Goal: Use online tool/utility: Utilize a website feature to perform a specific function

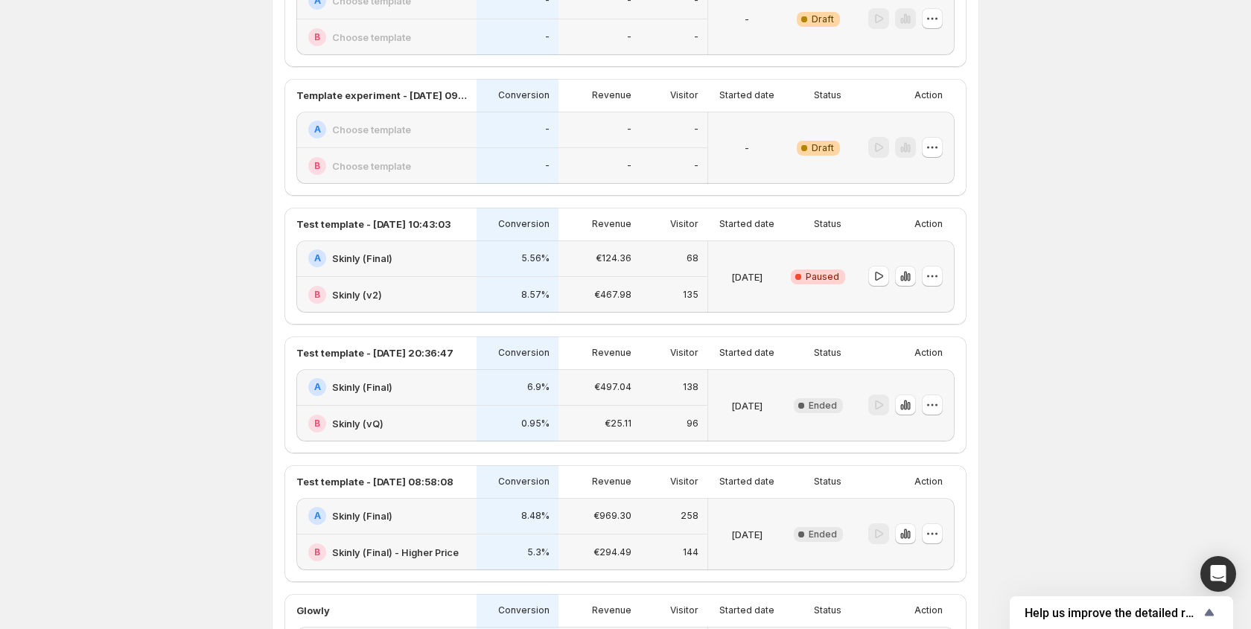
scroll to position [366, 0]
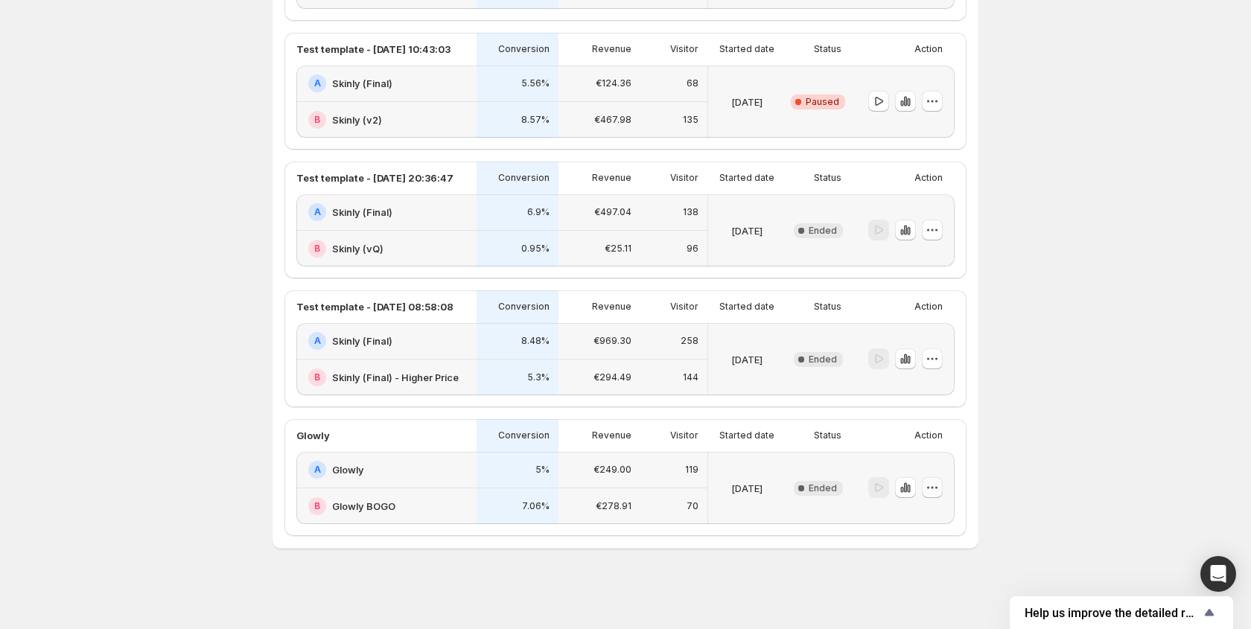
click at [933, 489] on icon "button" at bounding box center [932, 487] width 15 height 15
click at [906, 489] on icon "button" at bounding box center [905, 488] width 3 height 10
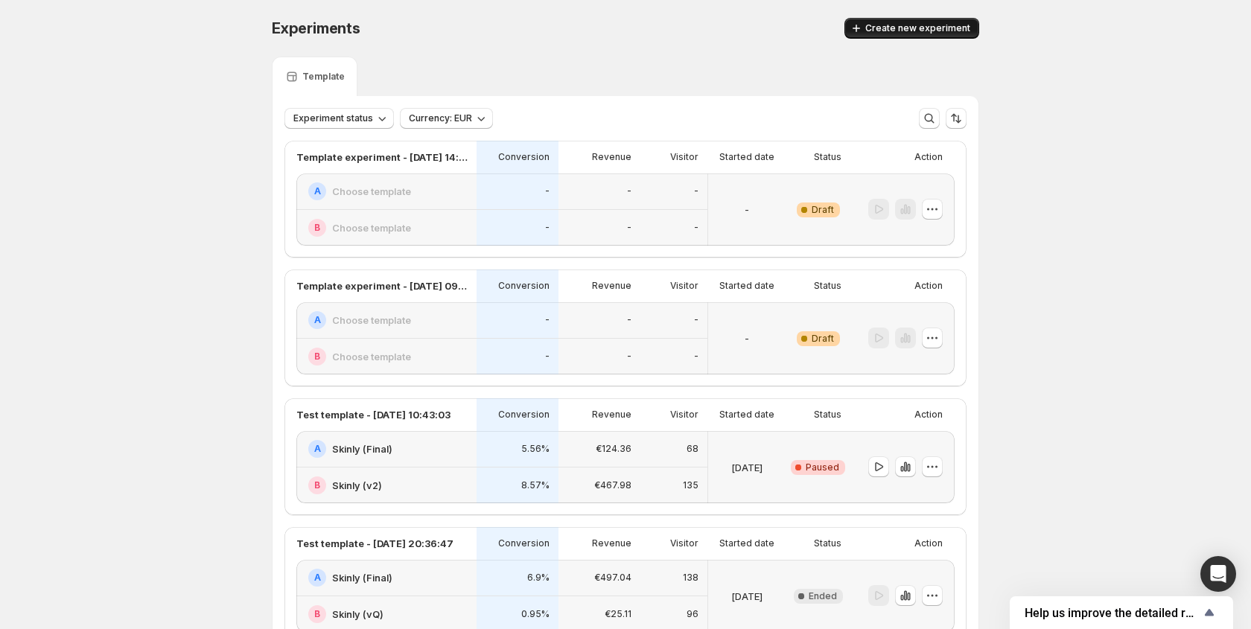
click at [909, 32] on span "Create new experiment" at bounding box center [918, 28] width 105 height 12
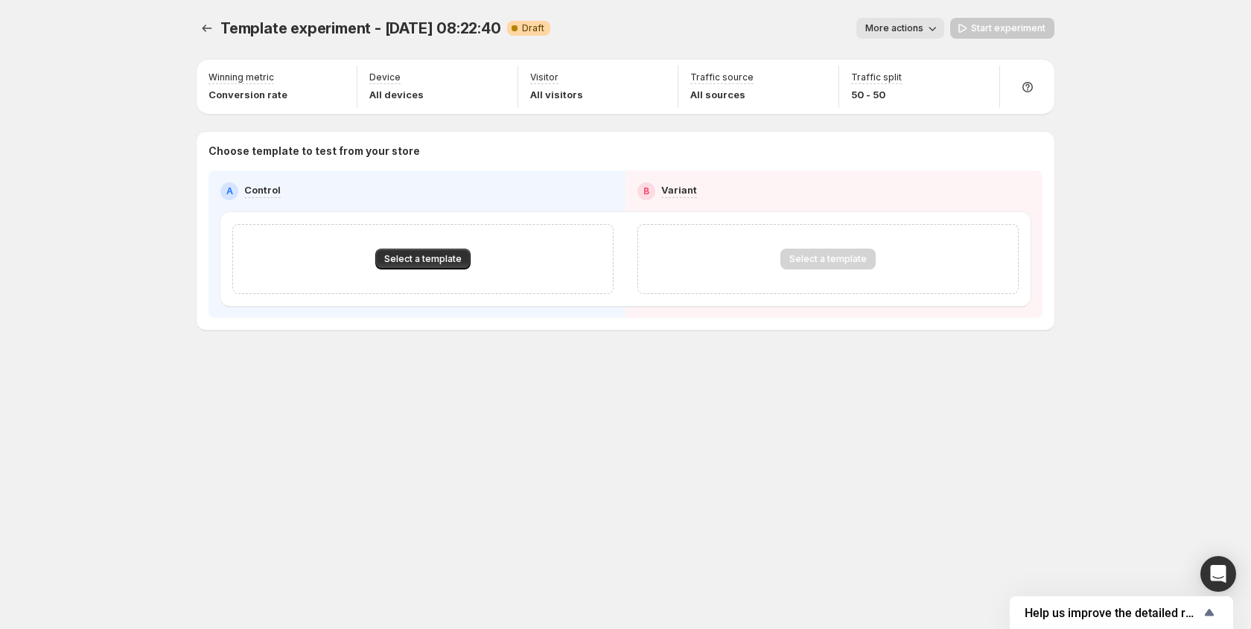
click at [375, 279] on div "Select a template" at bounding box center [422, 259] width 381 height 70
click at [402, 266] on button "Select a template" at bounding box center [422, 259] width 95 height 21
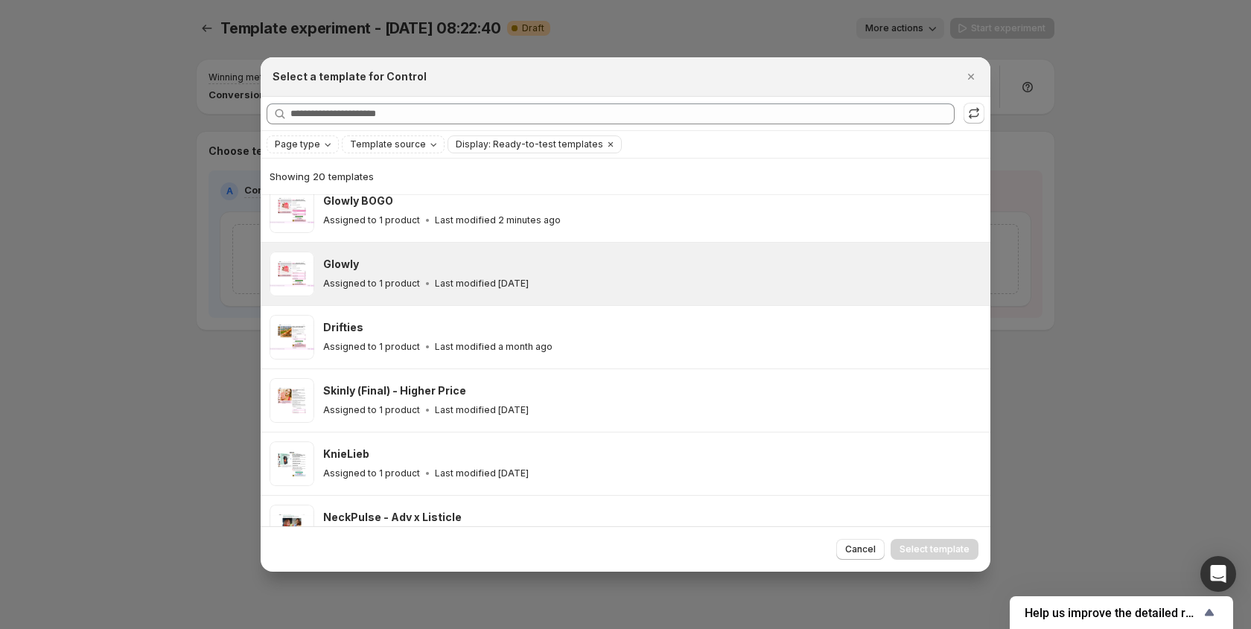
scroll to position [244, 0]
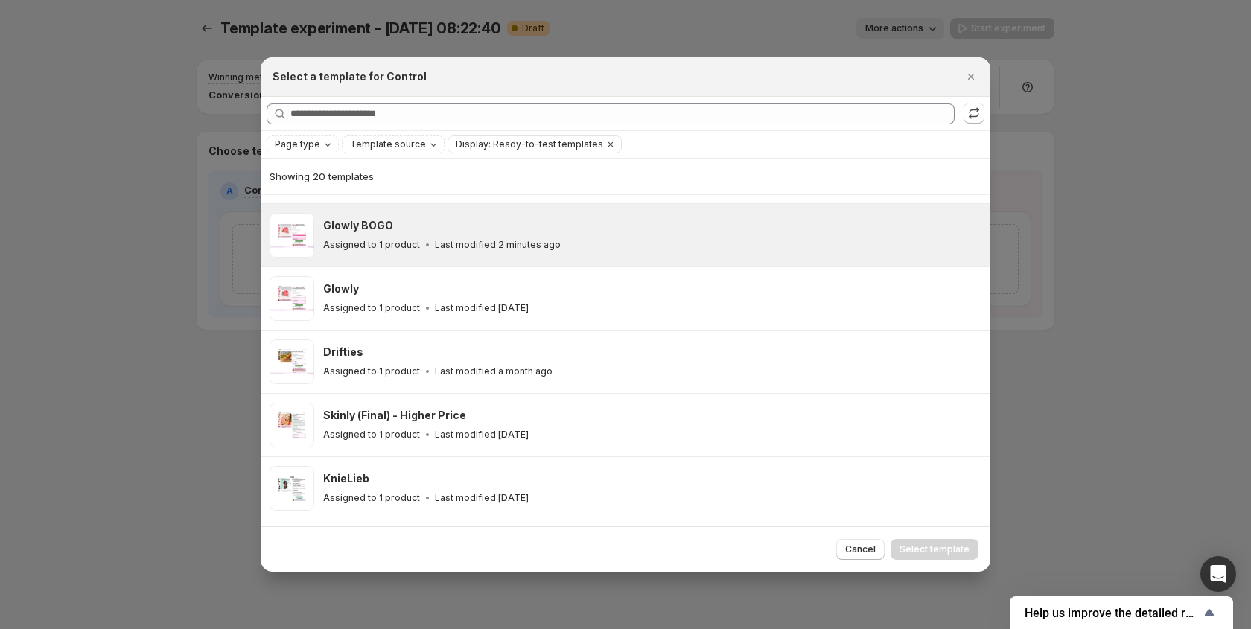
click at [406, 239] on p "Assigned to 1 product" at bounding box center [371, 245] width 97 height 12
click at [945, 559] on button "Select template" at bounding box center [935, 549] width 88 height 21
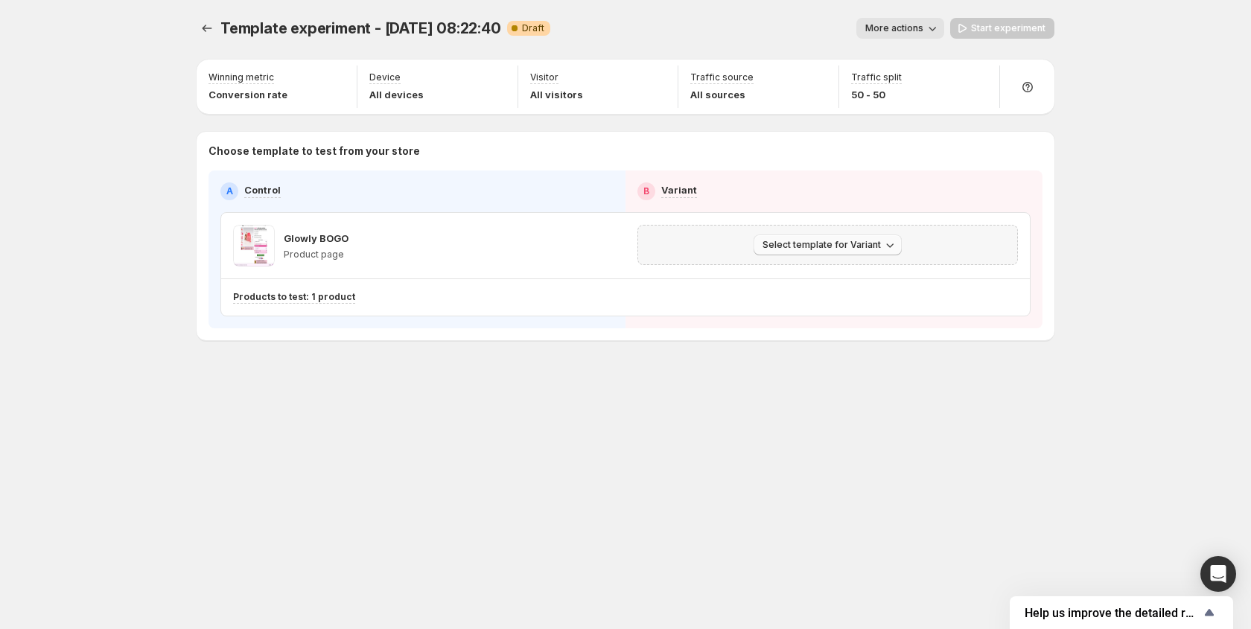
click at [805, 245] on span "Select template for Variant" at bounding box center [822, 245] width 118 height 12
click at [804, 297] on span "Create Variant based on Control" at bounding box center [831, 302] width 152 height 12
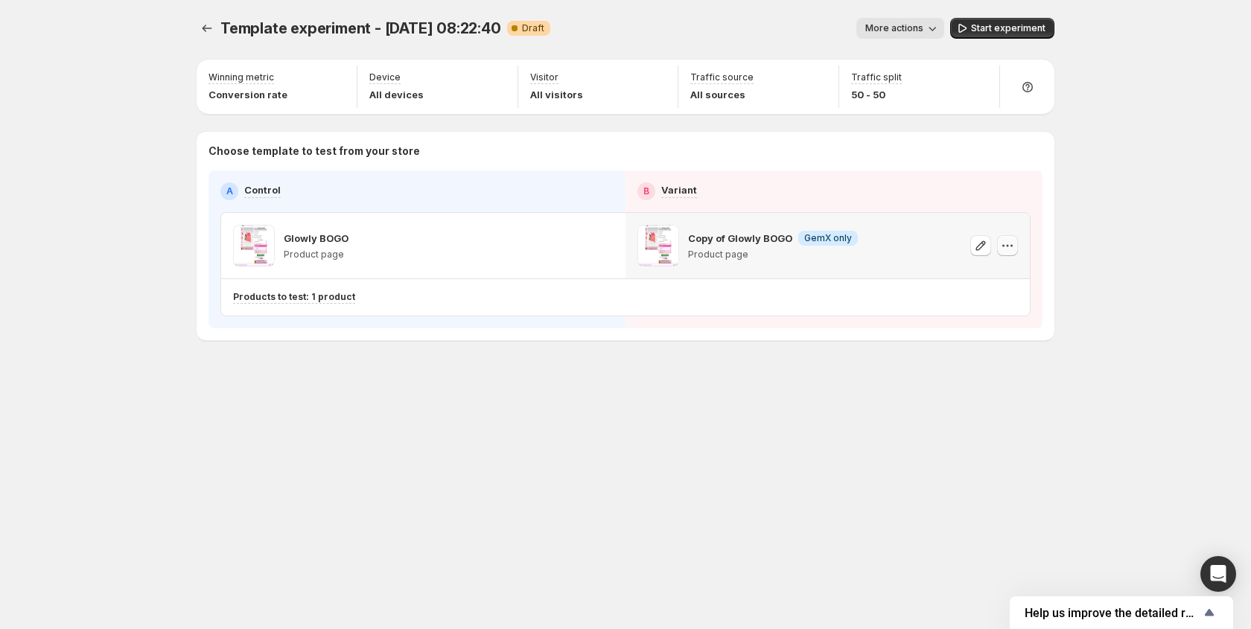
click at [1010, 247] on icon "button" at bounding box center [1007, 245] width 15 height 15
click at [1017, 273] on span "Change template" at bounding box center [1009, 277] width 80 height 12
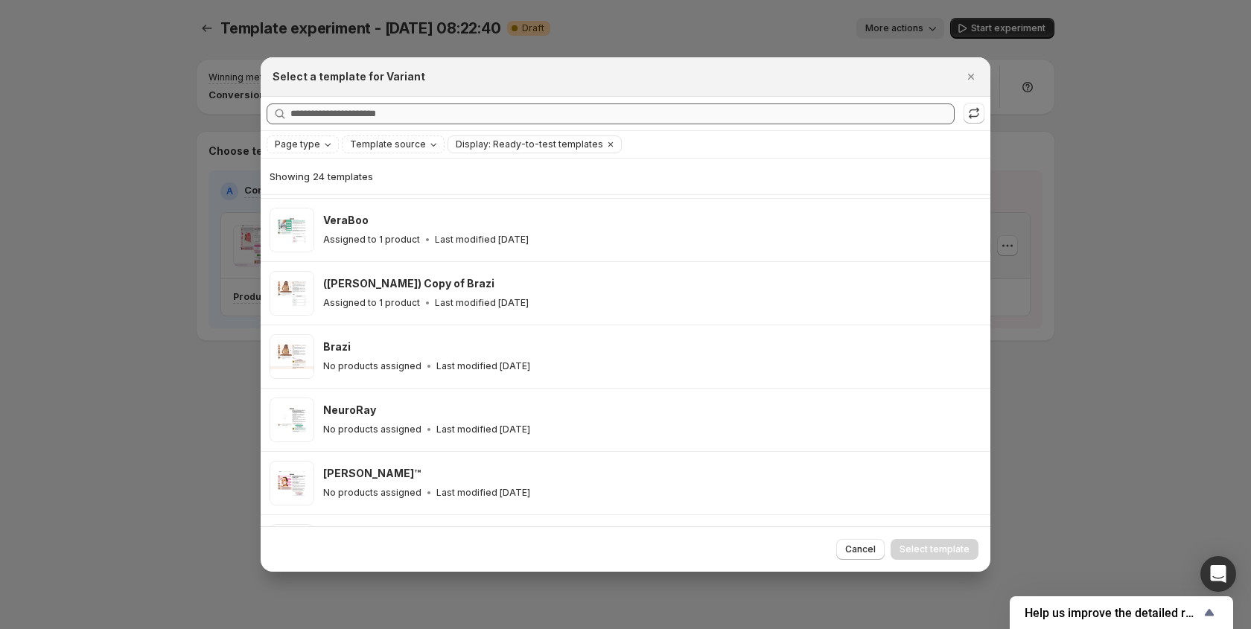
scroll to position [889, 0]
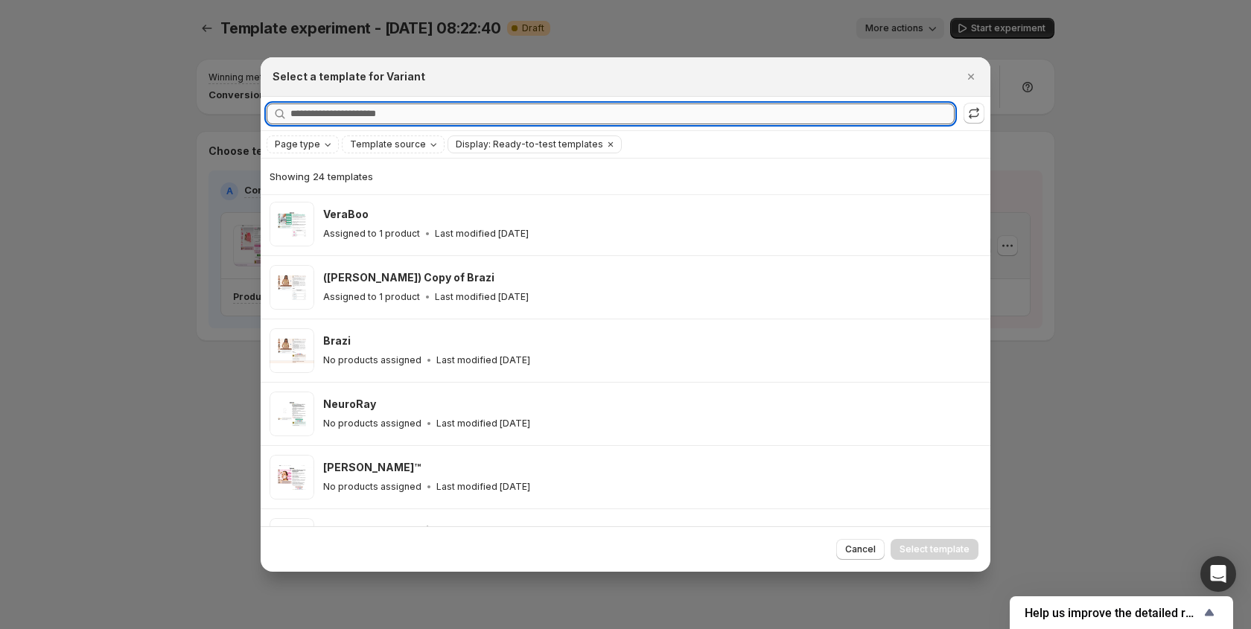
click at [354, 117] on input "Searching all templates" at bounding box center [623, 114] width 664 height 21
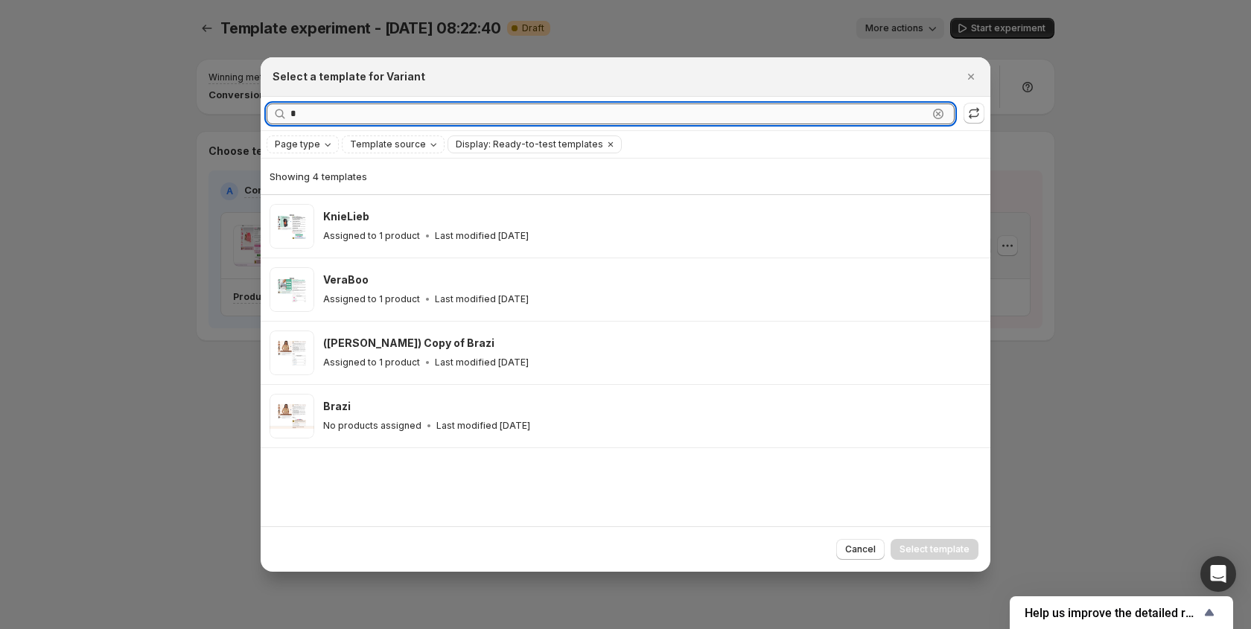
scroll to position [0, 0]
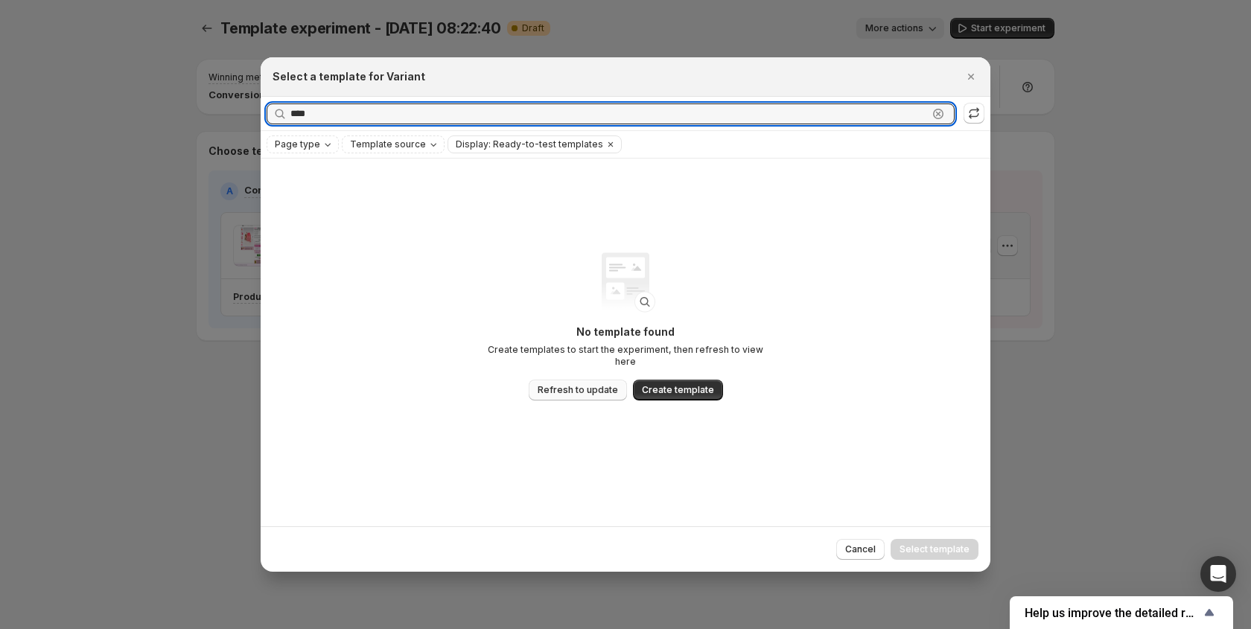
type input "****"
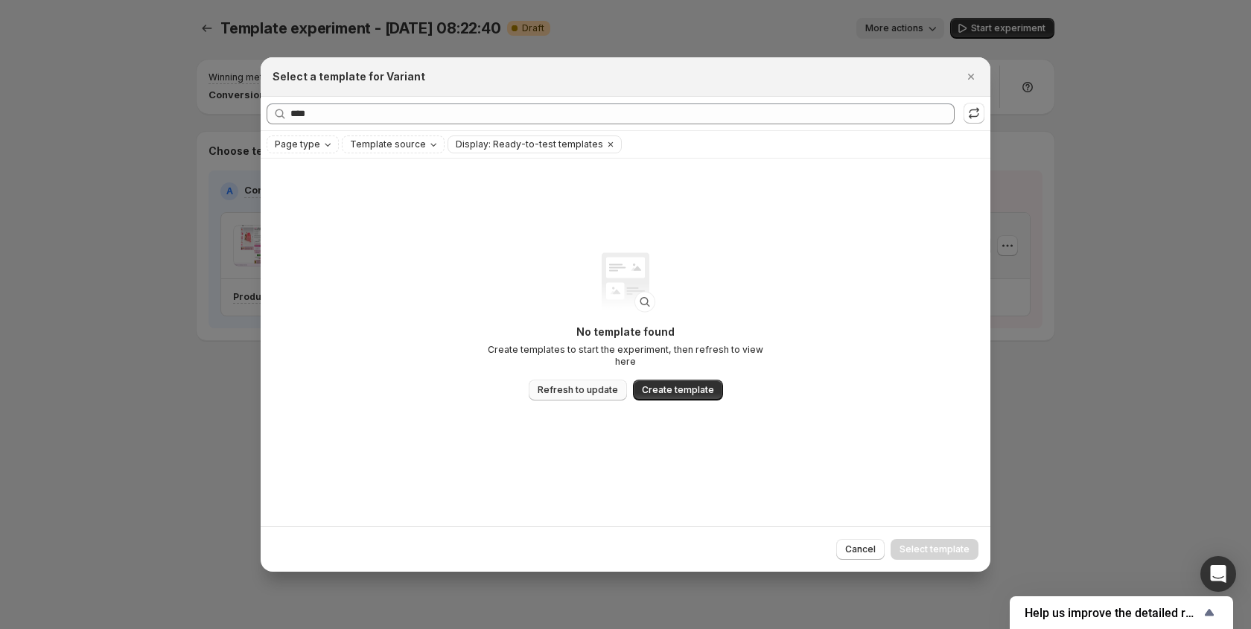
click at [590, 384] on span "Refresh to update" at bounding box center [578, 390] width 80 height 12
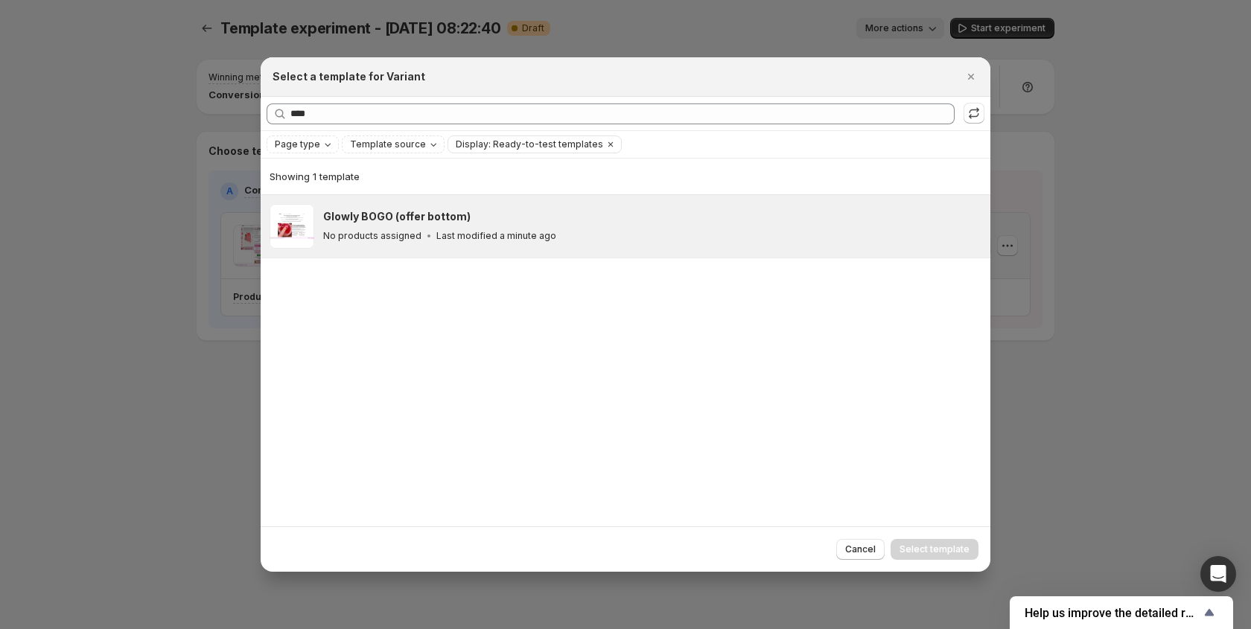
click at [431, 232] on icon ":r21:" at bounding box center [429, 236] width 15 height 15
click at [939, 544] on span "Select template" at bounding box center [935, 550] width 70 height 12
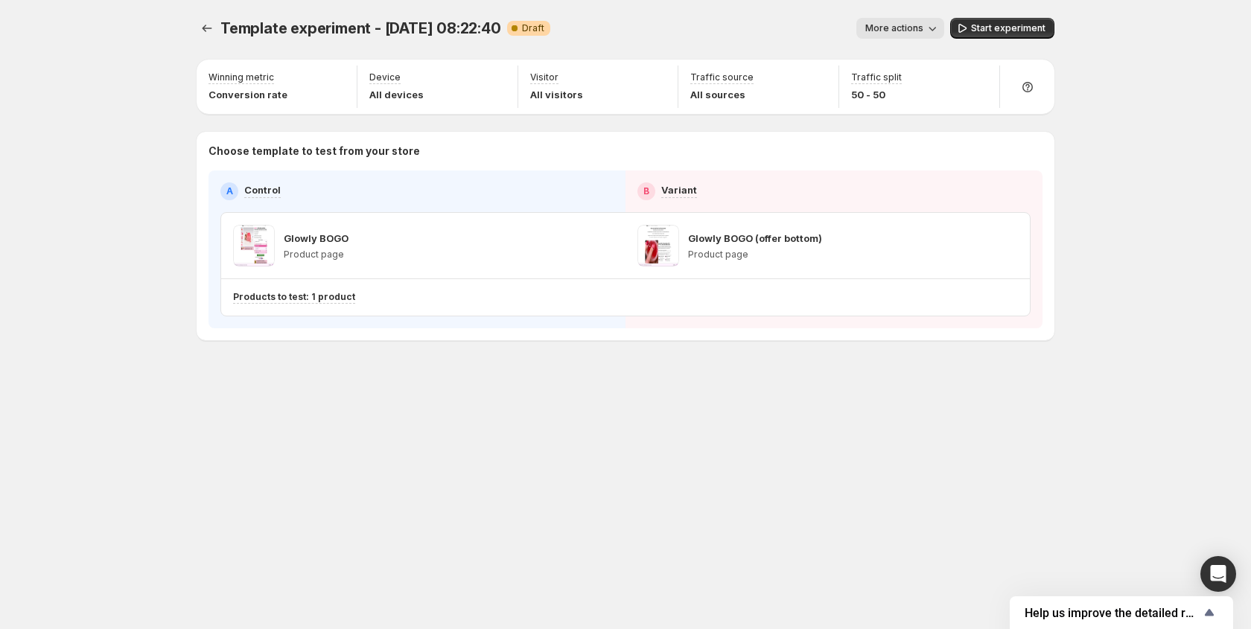
click at [924, 29] on span "More actions" at bounding box center [895, 28] width 58 height 12
click at [1007, 97] on div at bounding box center [1027, 87] width 42 height 42
click at [986, 79] on icon "button" at bounding box center [980, 79] width 15 height 15
drag, startPoint x: 1012, startPoint y: 109, endPoint x: 1070, endPoint y: 107, distance: 58.1
type input "**"
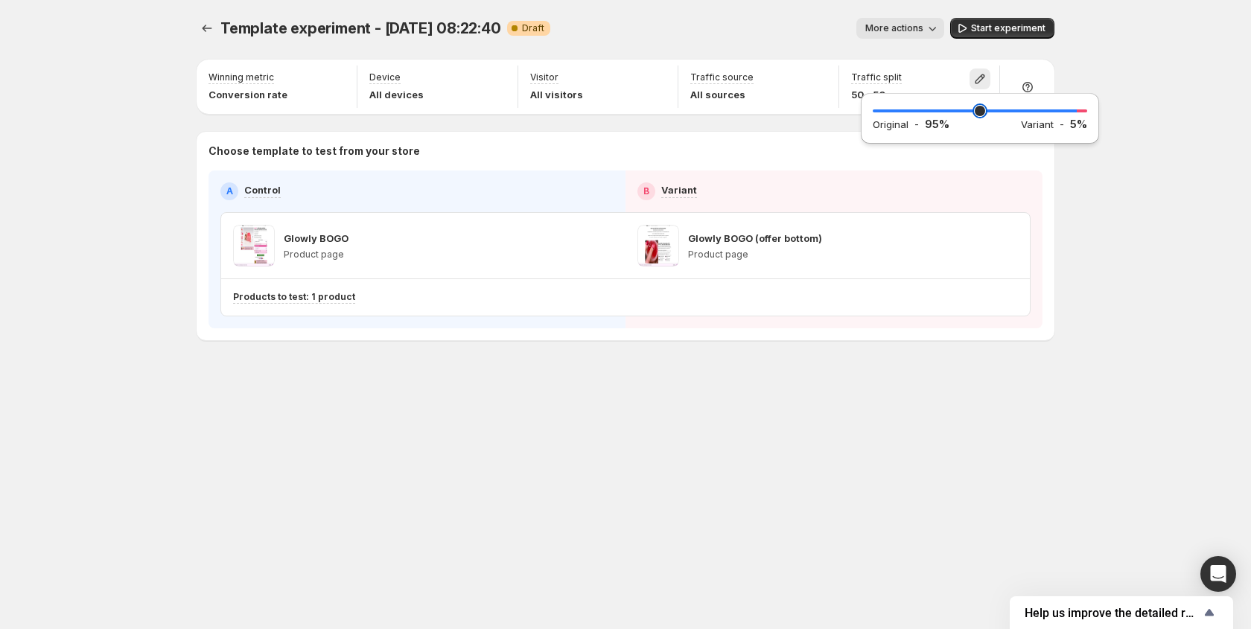
click at [1070, 107] on input "range" at bounding box center [980, 111] width 215 height 21
click at [1175, 312] on div "Template experiment - Sep 17, 08:22:40. This page is ready Template experiment …" at bounding box center [625, 314] width 1251 height 629
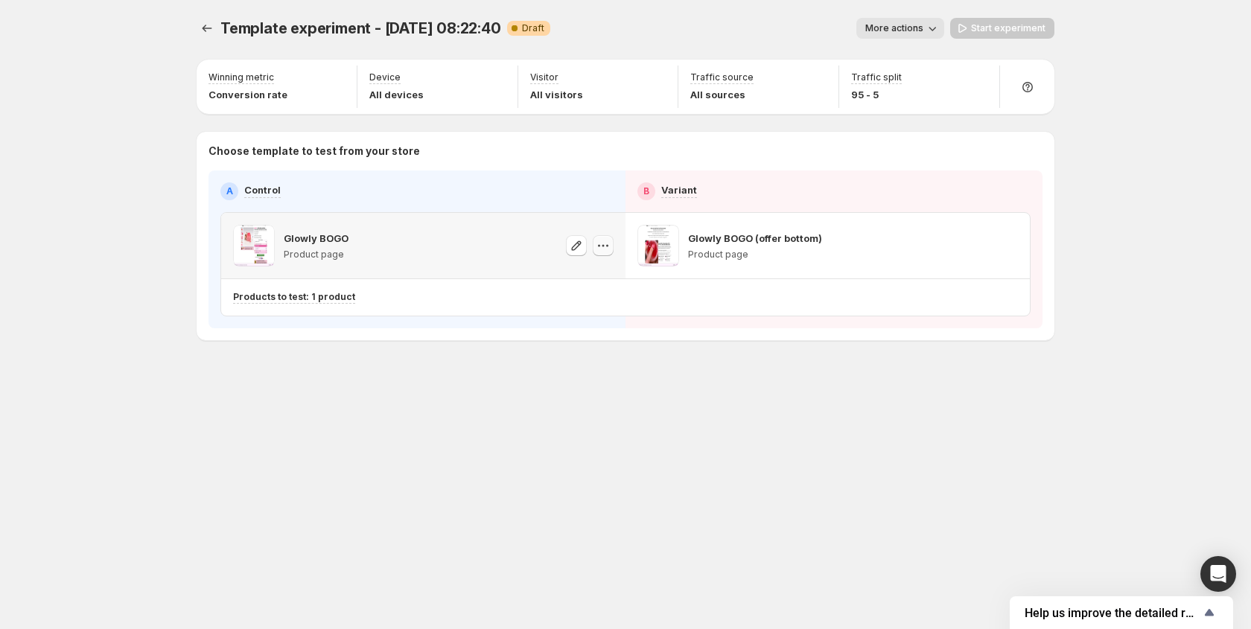
click at [600, 247] on icon "button" at bounding box center [603, 245] width 15 height 15
drag, startPoint x: 555, startPoint y: 299, endPoint x: 529, endPoint y: 298, distance: 26.1
click at [555, 299] on div "Products to test: 1 product" at bounding box center [560, 297] width 654 height 13
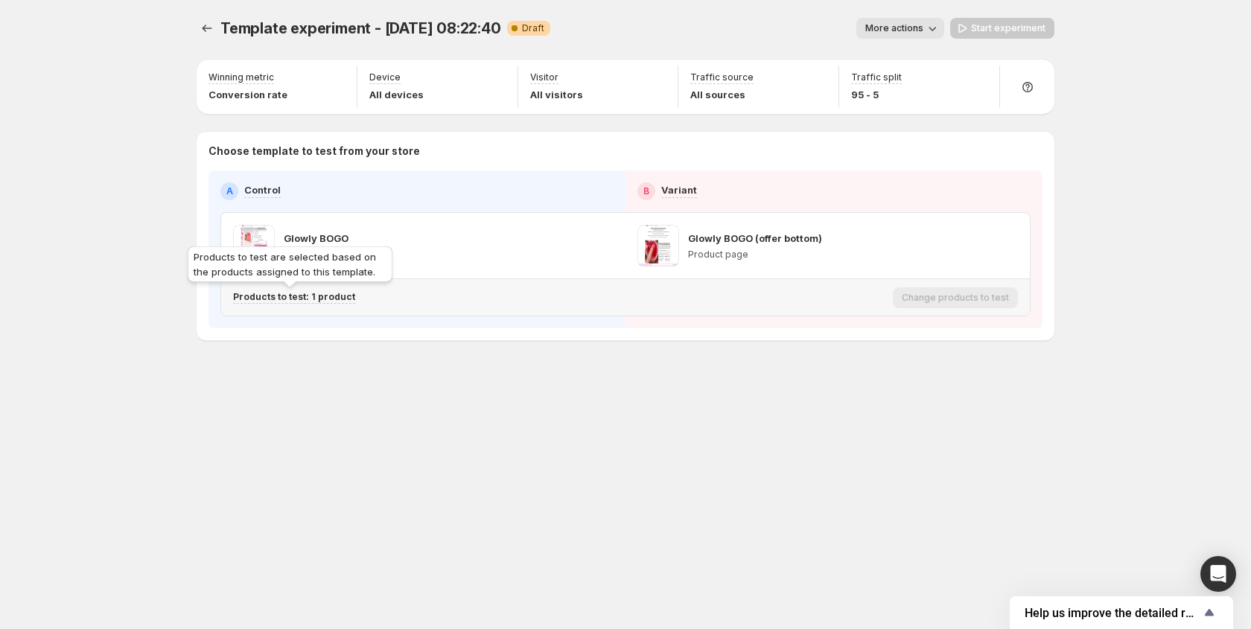
click at [311, 296] on p "Products to test: 1 product" at bounding box center [294, 297] width 122 height 12
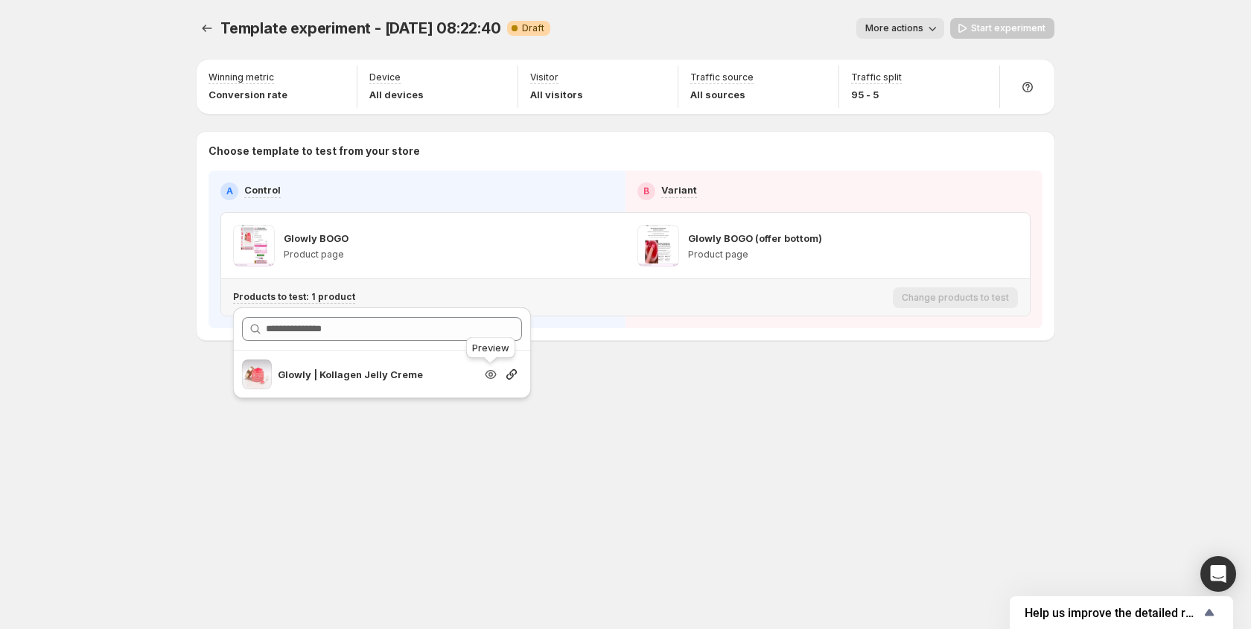
click at [489, 376] on icon "Search for and select a customer segment" at bounding box center [490, 374] width 15 height 15
drag, startPoint x: 653, startPoint y: 443, endPoint x: 801, endPoint y: 301, distance: 204.9
click at [654, 442] on div "Template experiment - Sep 17, 08:22:40. This page is ready Template experiment …" at bounding box center [626, 314] width 894 height 629
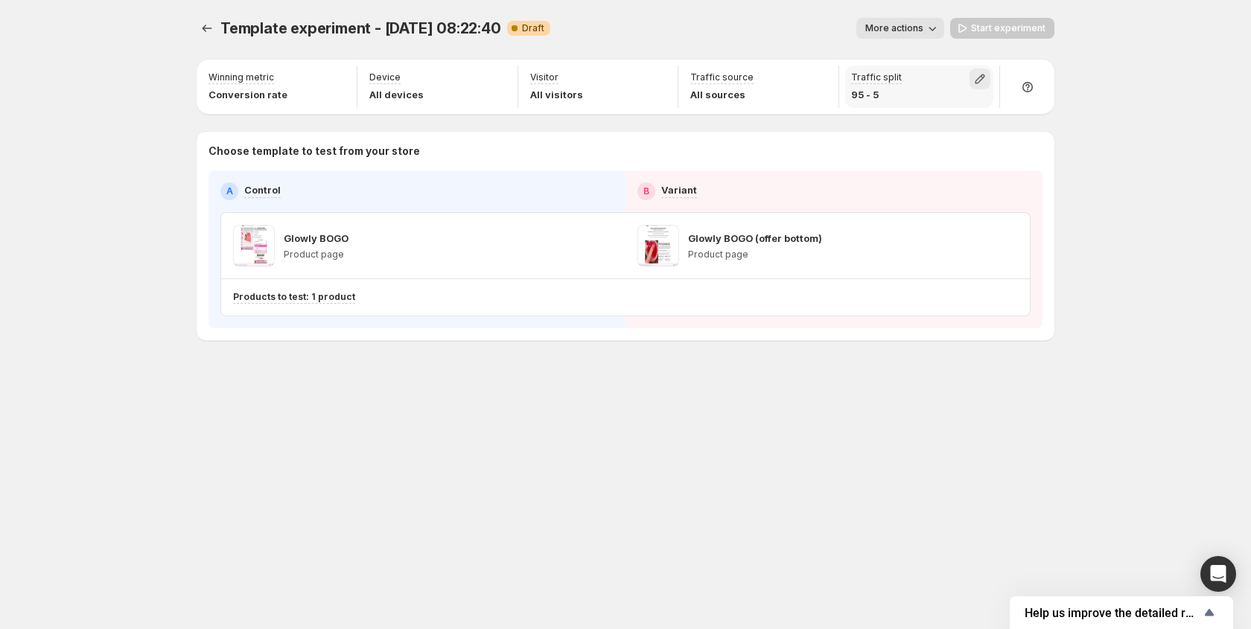
click at [975, 74] on icon "button" at bounding box center [980, 79] width 15 height 15
drag, startPoint x: 1064, startPoint y: 108, endPoint x: 910, endPoint y: 109, distance: 154.2
type input "**"
click at [910, 109] on input "range" at bounding box center [980, 111] width 215 height 21
click at [840, 45] on div "Template experiment - Sep 17, 08:22:40. This page is ready Template experiment …" at bounding box center [626, 28] width 858 height 57
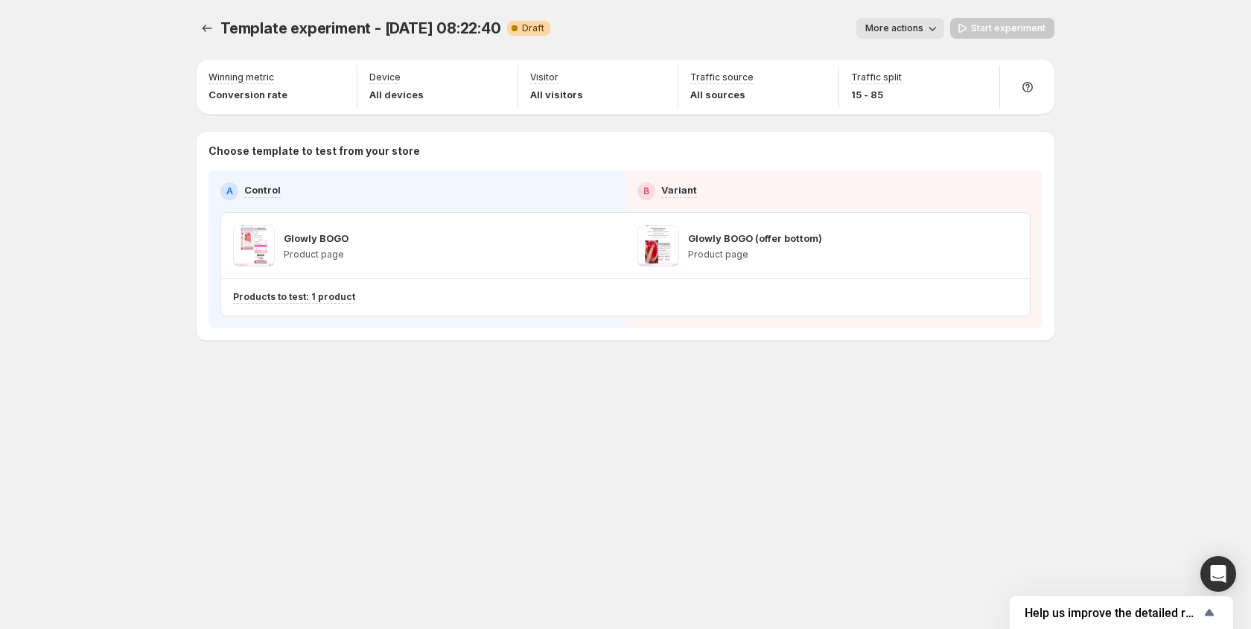
click at [1102, 31] on div "Template experiment - Sep 17, 08:22:40. This page is ready Template experiment …" at bounding box center [625, 314] width 1251 height 629
drag, startPoint x: 855, startPoint y: 343, endPoint x: 907, endPoint y: 310, distance: 61.4
click at [855, 343] on div "Template experiment - Sep 17, 08:22:40. This page is ready Template experiment …" at bounding box center [626, 210] width 894 height 421
drag, startPoint x: 1160, startPoint y: 192, endPoint x: 999, endPoint y: 113, distance: 179.2
click at [1132, 180] on div "Template experiment - Sep 17, 08:22:40. This page is ready Template experiment …" at bounding box center [625, 314] width 1251 height 629
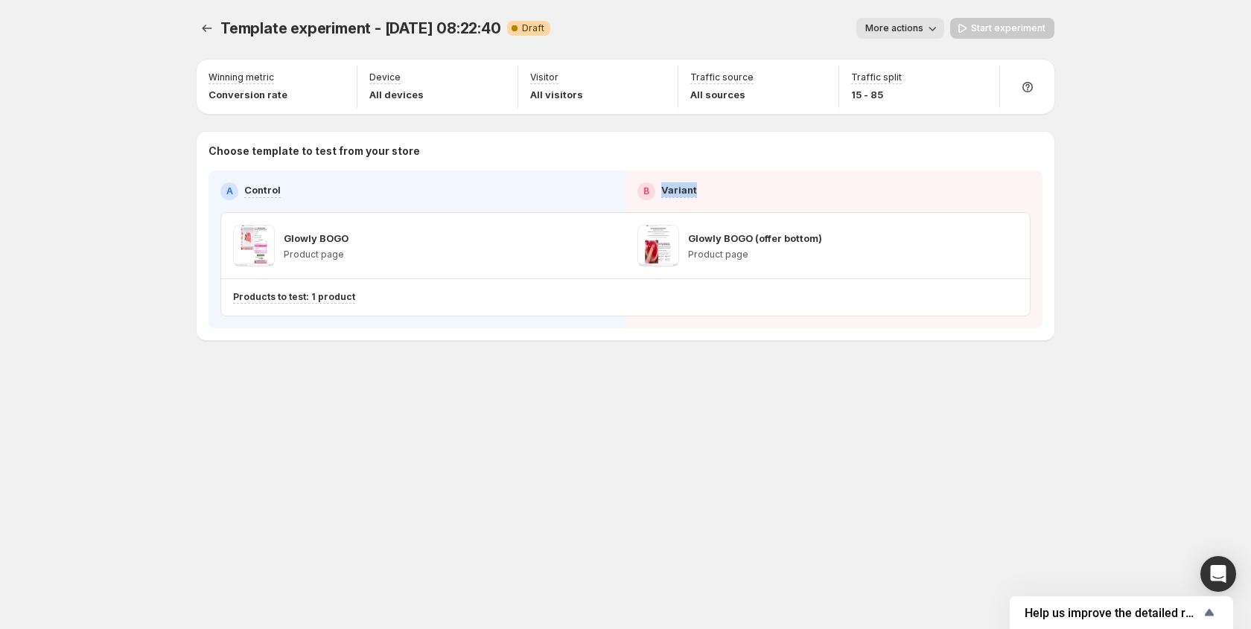
click at [926, 26] on button "More actions" at bounding box center [901, 28] width 88 height 21
click at [1071, 48] on div "Template experiment - Sep 17, 08:22:40. This page is ready Template experiment …" at bounding box center [626, 210] width 894 height 421
click at [1016, 34] on div "Start experiment" at bounding box center [1003, 28] width 104 height 21
click at [1018, 31] on div "Start experiment" at bounding box center [1003, 28] width 104 height 21
click at [968, 27] on div "Start experiment" at bounding box center [1003, 28] width 104 height 21
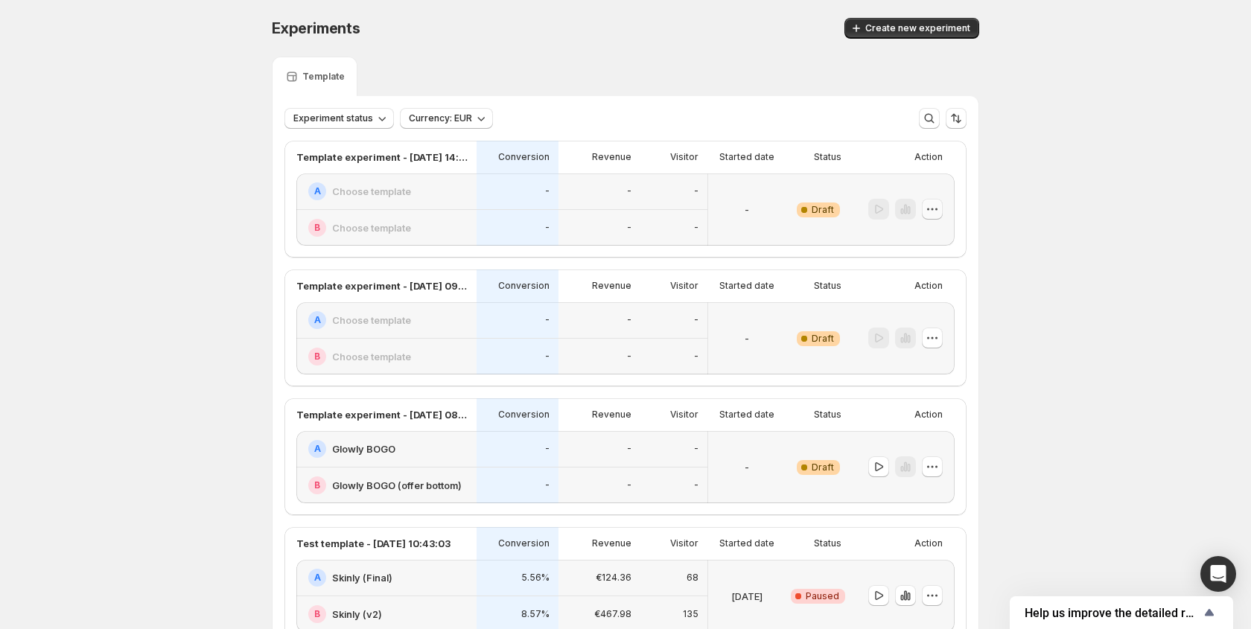
click at [930, 211] on icon "button" at bounding box center [932, 209] width 15 height 15
click at [929, 244] on span "Edit" at bounding box center [943, 240] width 72 height 15
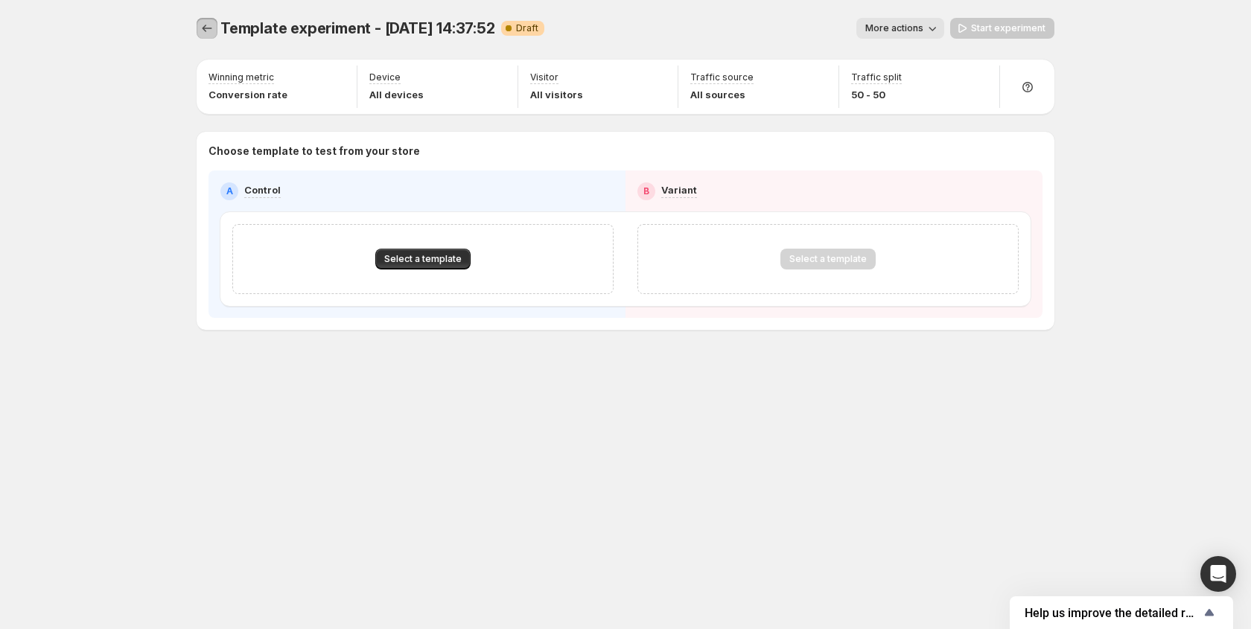
drag, startPoint x: 198, startPoint y: 24, endPoint x: 206, endPoint y: 28, distance: 9.3
click at [201, 26] on button "Experiments" at bounding box center [207, 28] width 21 height 21
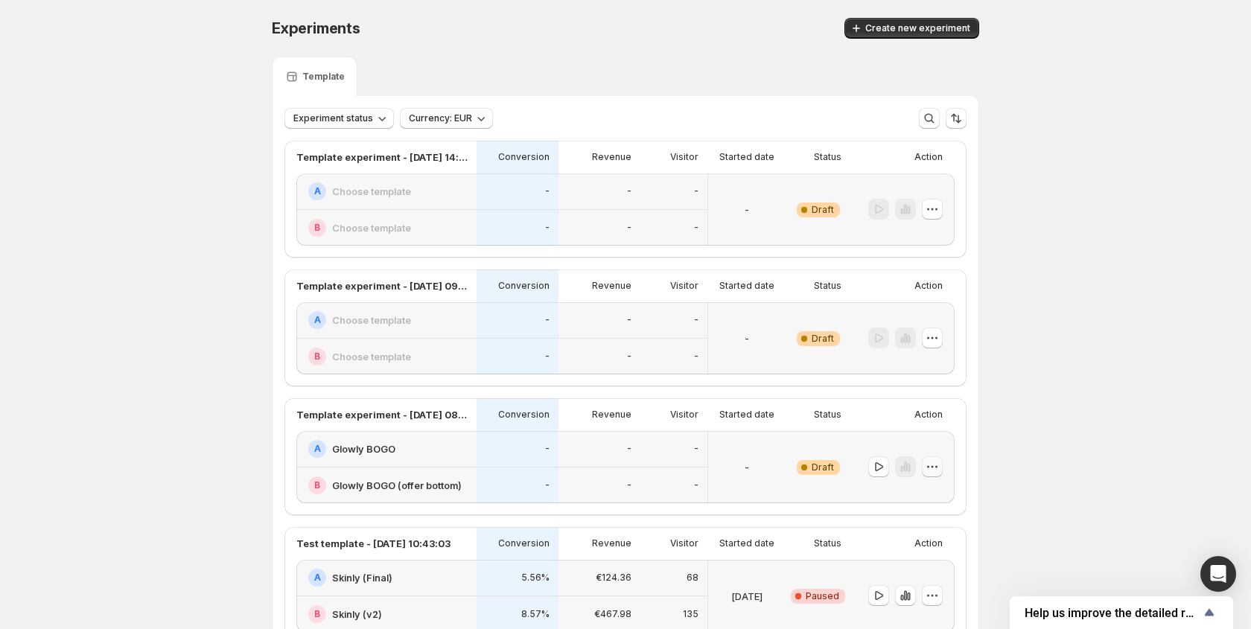
click at [936, 472] on icon "button" at bounding box center [932, 467] width 15 height 15
click at [917, 503] on span "Edit" at bounding box center [915, 498] width 16 height 12
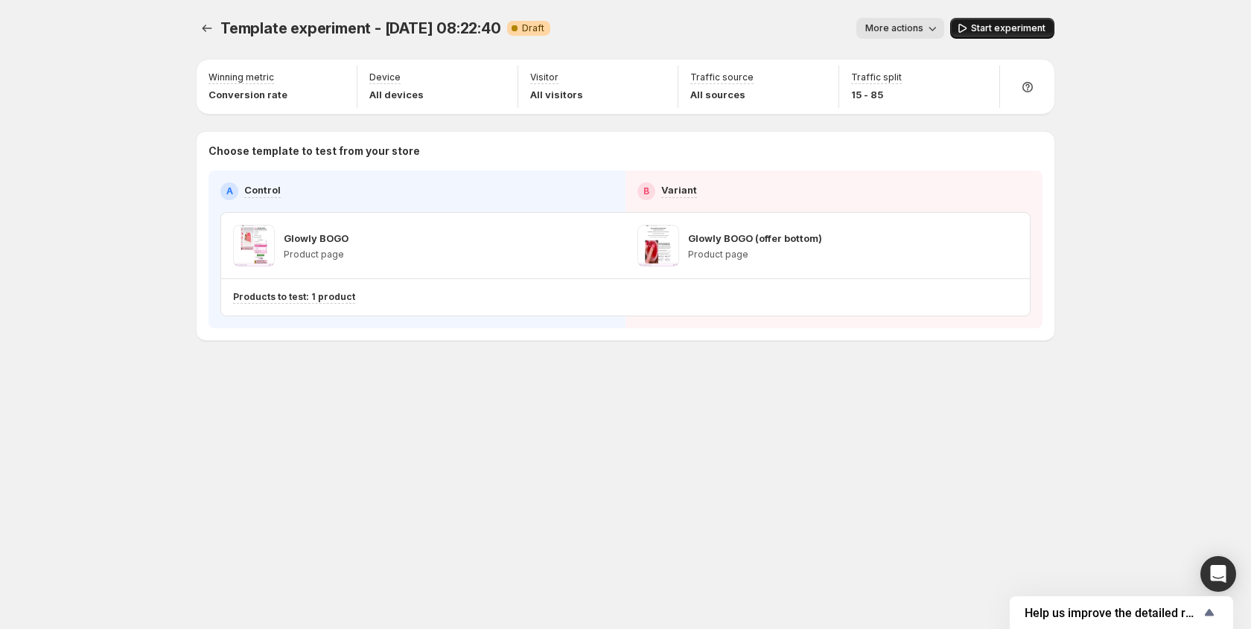
click at [983, 31] on span "Start experiment" at bounding box center [1008, 28] width 74 height 12
drag, startPoint x: 978, startPoint y: 77, endPoint x: 970, endPoint y: 77, distance: 8.2
click at [974, 77] on icon "button" at bounding box center [980, 79] width 15 height 15
drag, startPoint x: 911, startPoint y: 112, endPoint x: 1040, endPoint y: 115, distance: 128.9
type input "**"
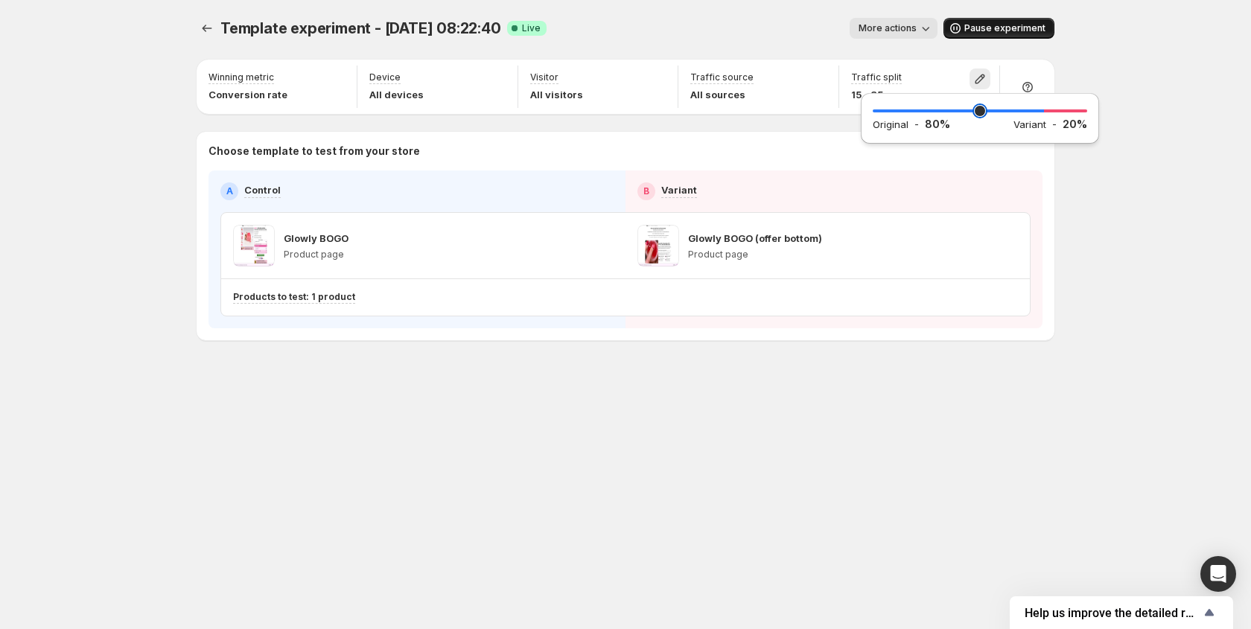
click at [1040, 115] on input "range" at bounding box center [980, 111] width 215 height 21
click at [765, 28] on div "More actions" at bounding box center [748, 28] width 379 height 21
click at [899, 31] on span "More actions" at bounding box center [888, 28] width 58 height 12
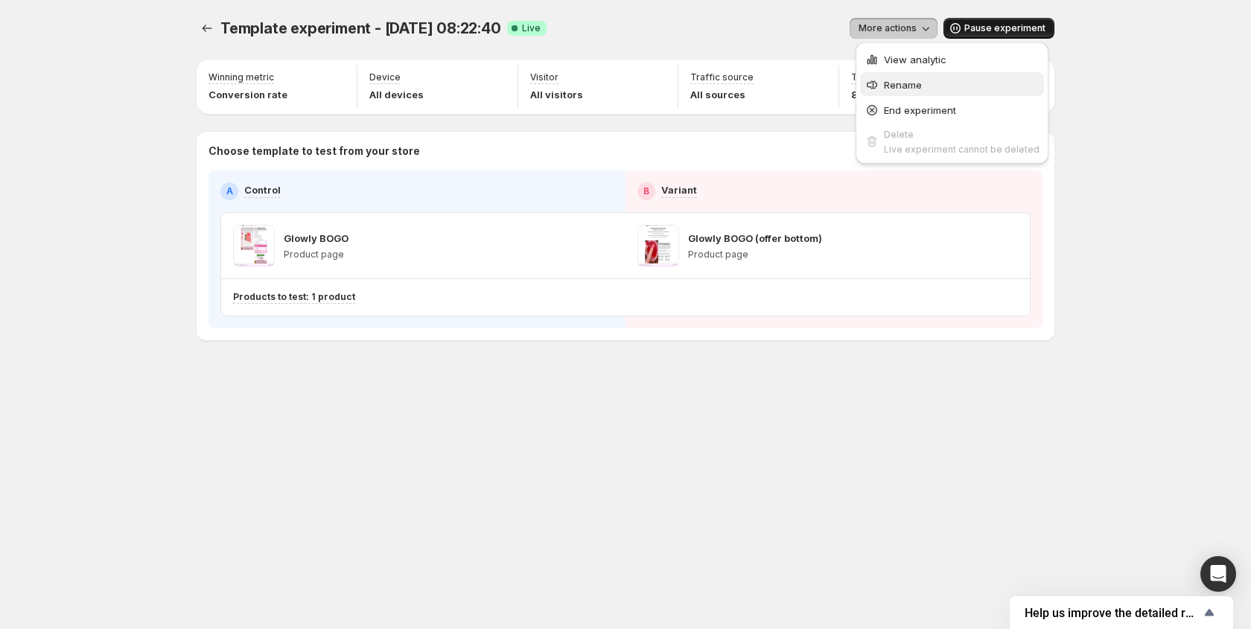
click at [861, 75] on button "Rename" at bounding box center [952, 84] width 184 height 24
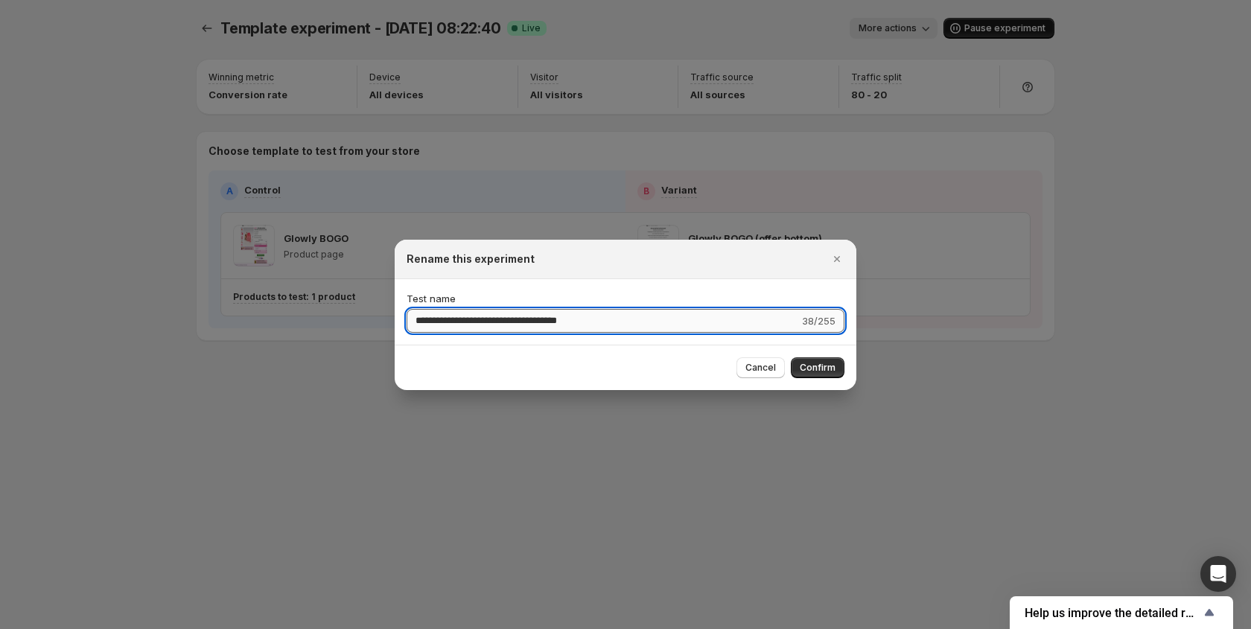
click at [572, 328] on input "**********" at bounding box center [603, 321] width 393 height 24
drag, startPoint x: 489, startPoint y: 319, endPoint x: 635, endPoint y: 325, distance: 146.1
click at [634, 325] on input "**********" at bounding box center [603, 321] width 393 height 24
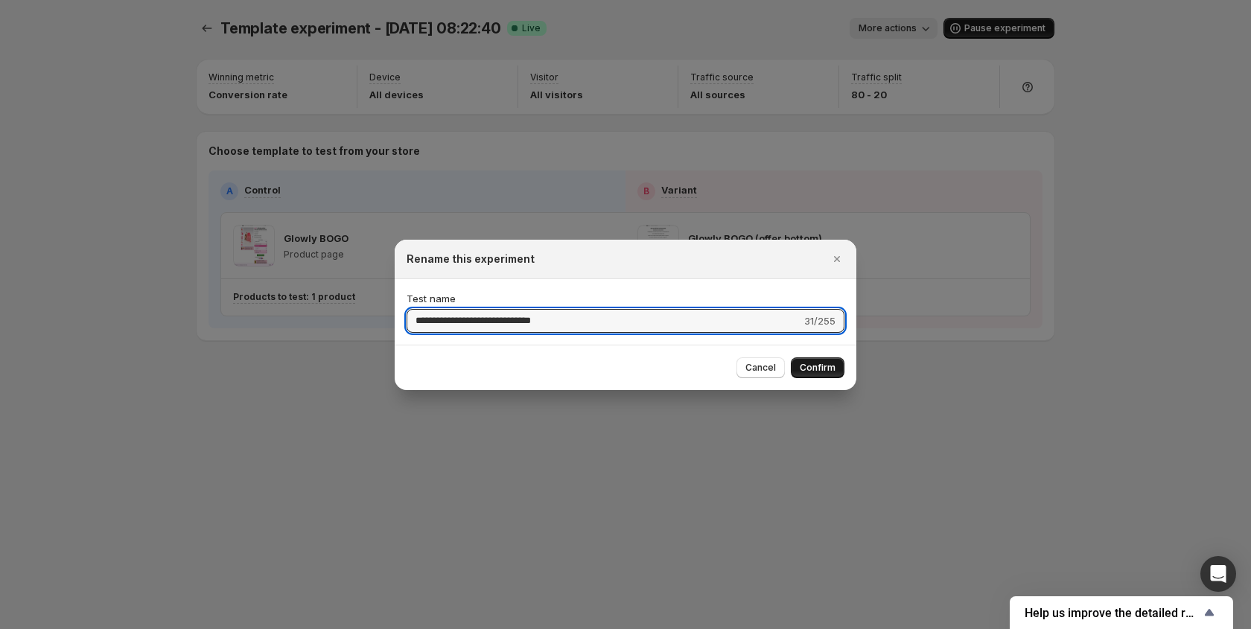
type input "**********"
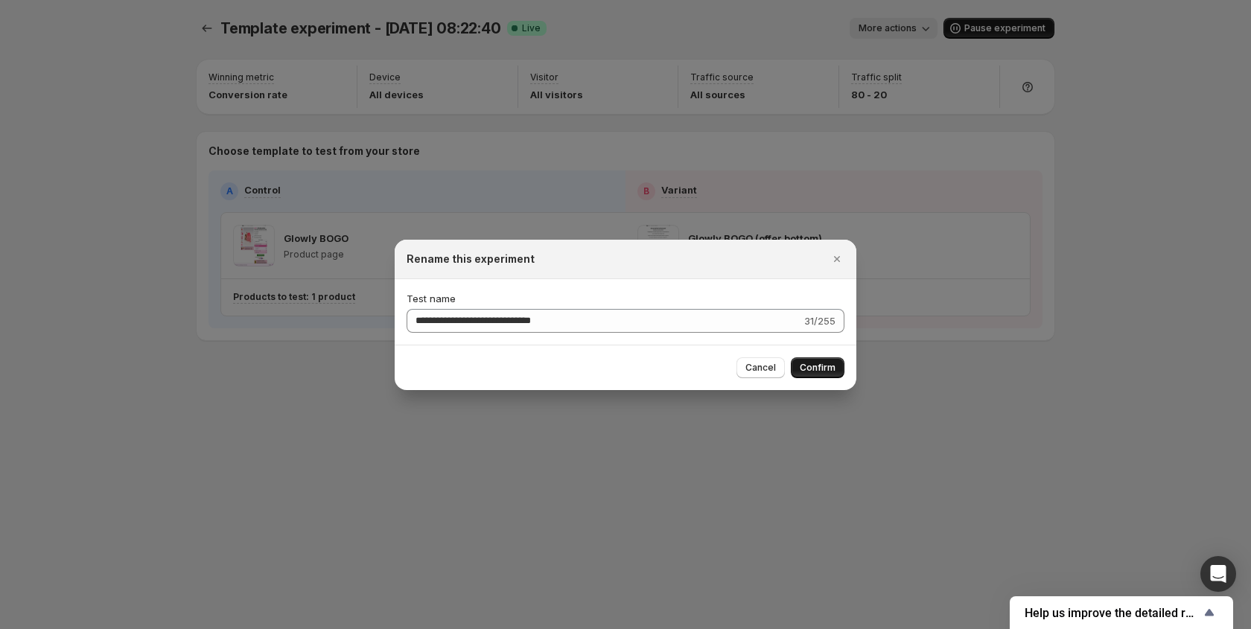
click at [805, 369] on span "Confirm" at bounding box center [818, 368] width 36 height 12
